Goal: Complete application form

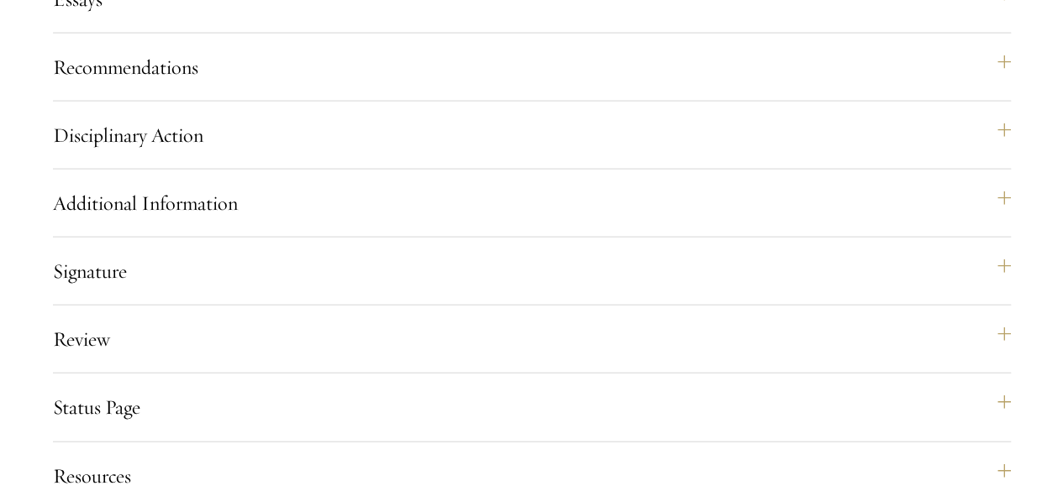
scroll to position [1876, 0]
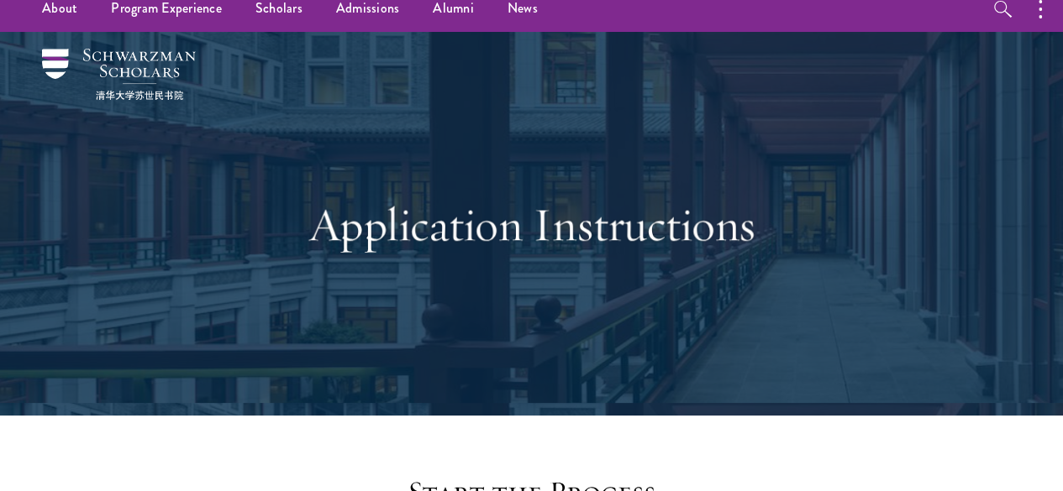
scroll to position [0, 0]
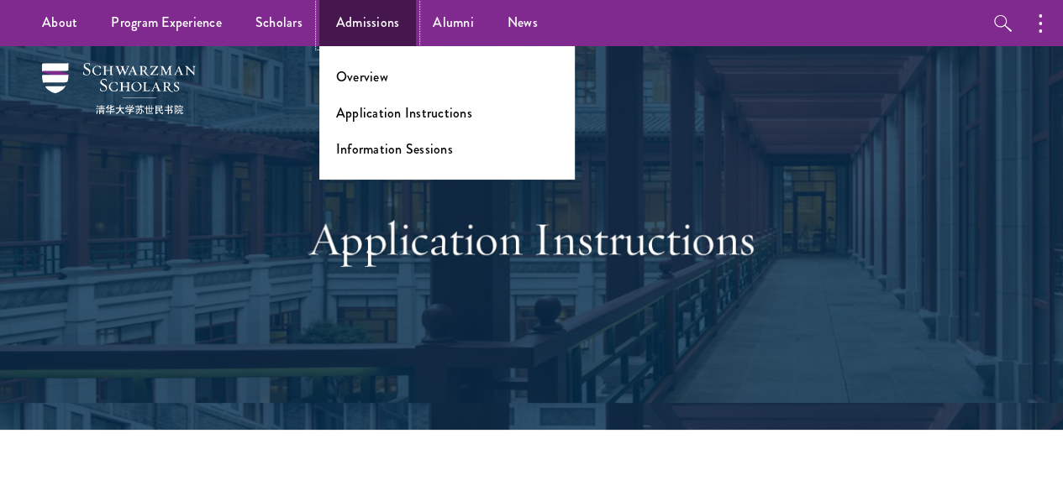
click at [381, 41] on link "Admissions" at bounding box center [367, 23] width 97 height 46
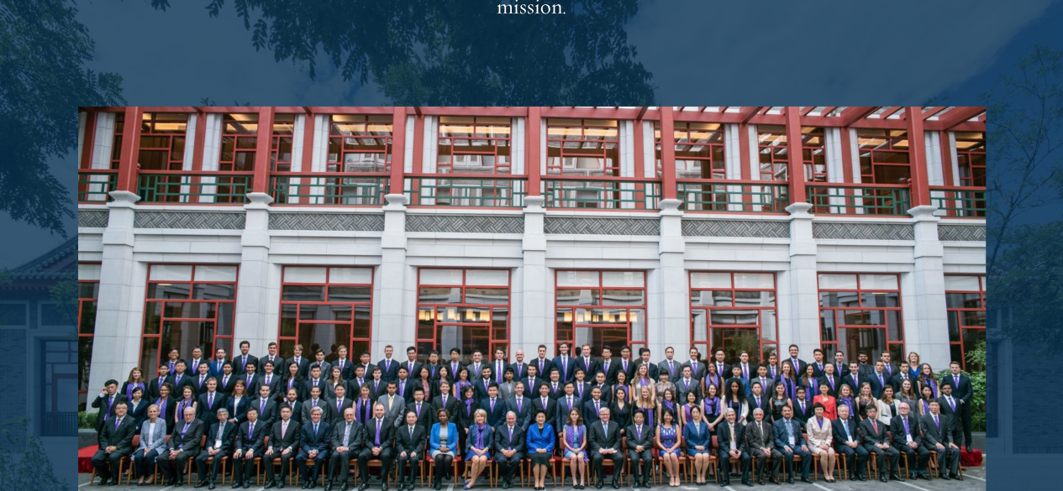
scroll to position [2816, 0]
